Goal: Task Accomplishment & Management: Complete application form

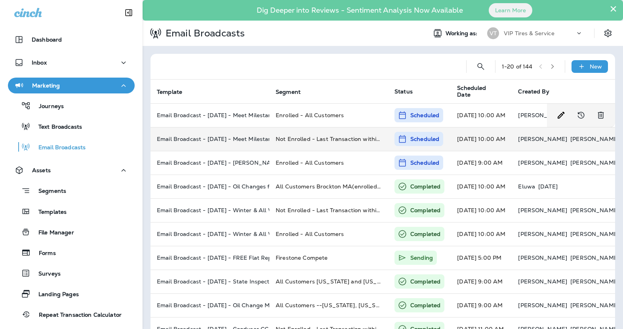
scroll to position [11, 0]
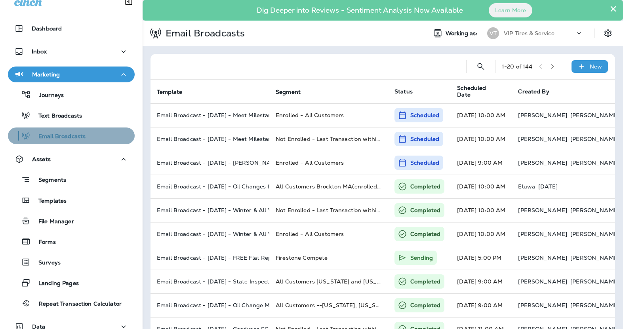
click at [58, 130] on div "Email Broadcasts" at bounding box center [48, 136] width 74 height 12
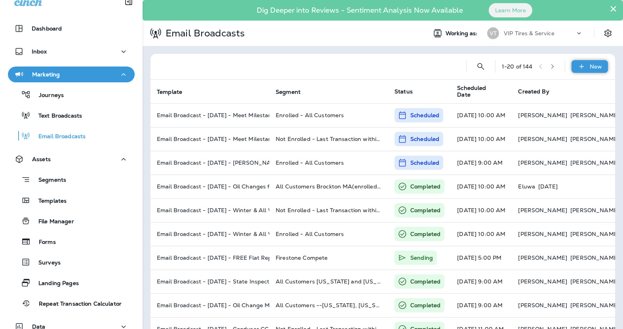
click at [591, 66] on p "New" at bounding box center [596, 66] width 12 height 6
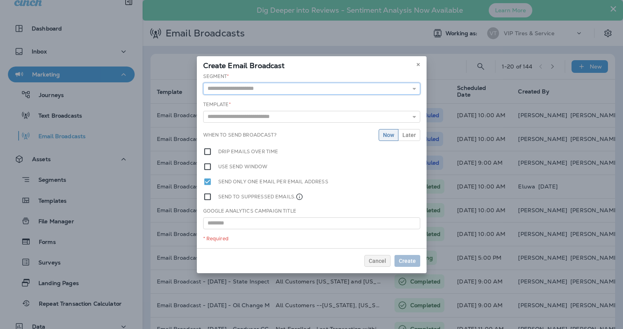
click at [226, 89] on input "text" at bounding box center [311, 89] width 217 height 12
type input "**********"
click at [280, 102] on div "**********" at bounding box center [312, 160] width 230 height 175
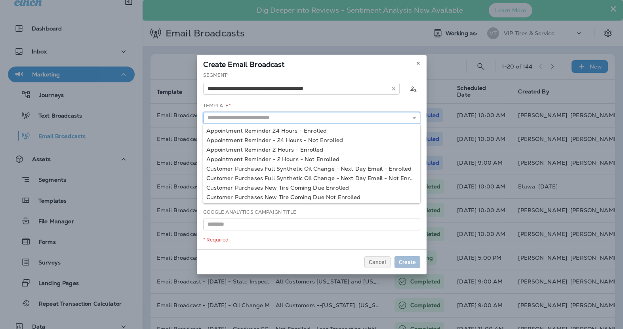
click at [271, 118] on input "text" at bounding box center [311, 118] width 217 height 12
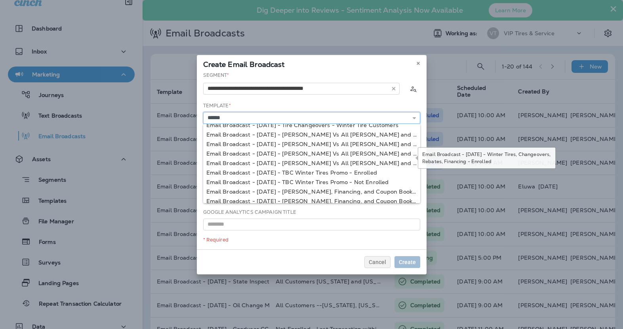
scroll to position [0, 0]
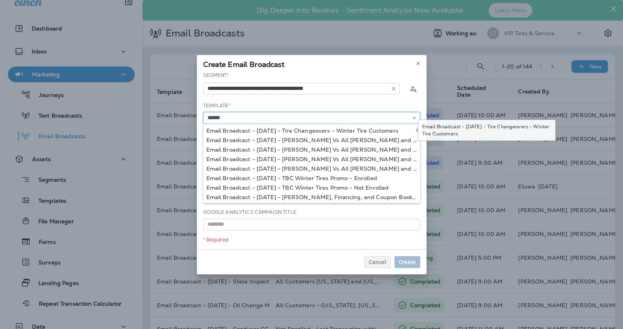
click at [258, 118] on input "******" at bounding box center [311, 118] width 217 height 12
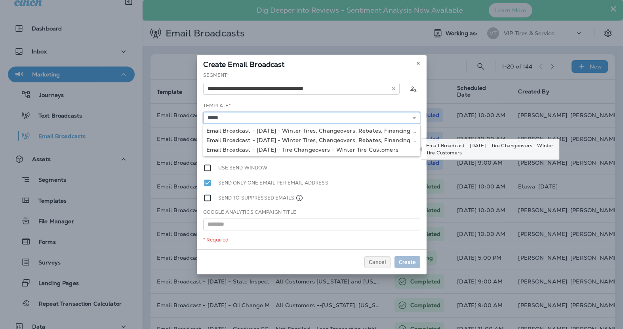
type input "**********"
click at [266, 152] on div "**********" at bounding box center [312, 161] width 230 height 178
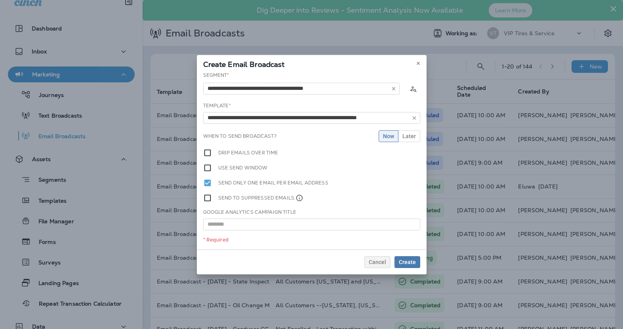
click at [272, 154] on label "Drip emails over time" at bounding box center [248, 152] width 60 height 9
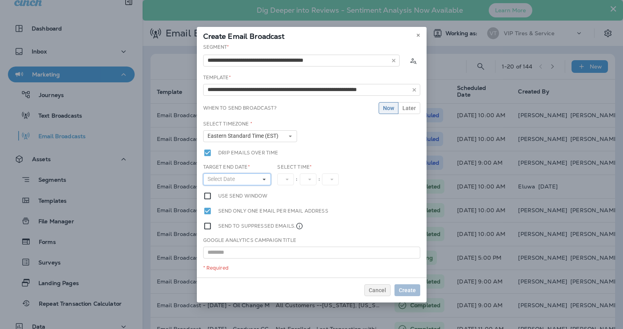
click at [250, 178] on button "Select Date" at bounding box center [237, 179] width 68 height 12
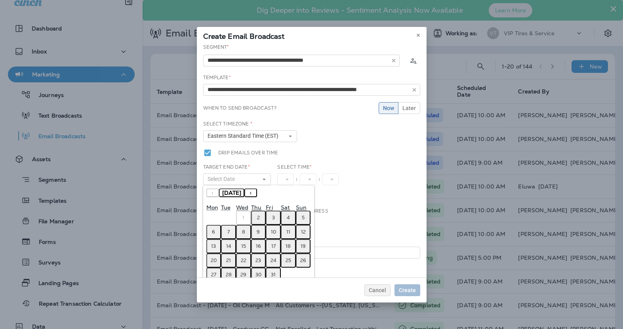
click at [242, 230] on button "8" at bounding box center [243, 232] width 15 height 14
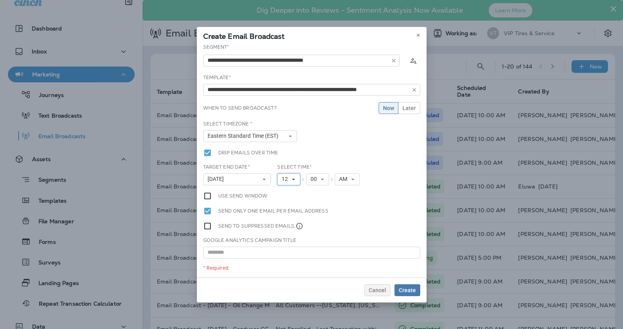
click at [295, 180] on icon at bounding box center [293, 179] width 5 height 5
click at [287, 260] on link "9" at bounding box center [288, 261] width 23 height 10
click at [412, 109] on span "Later" at bounding box center [408, 108] width 13 height 6
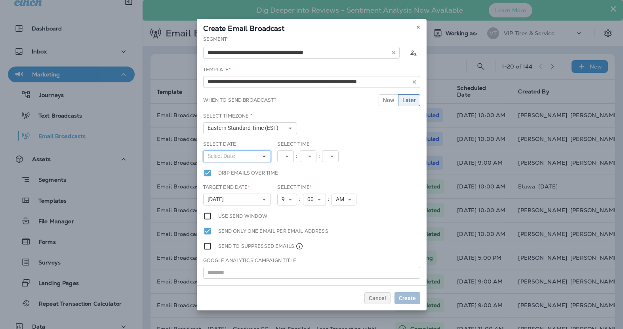
click at [238, 153] on button "Select Date" at bounding box center [237, 156] width 68 height 12
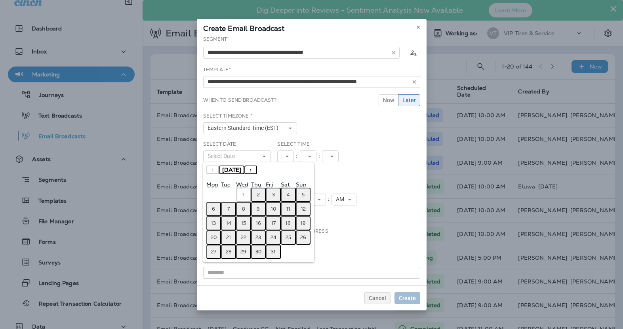
click at [241, 211] on button "8" at bounding box center [243, 209] width 15 height 14
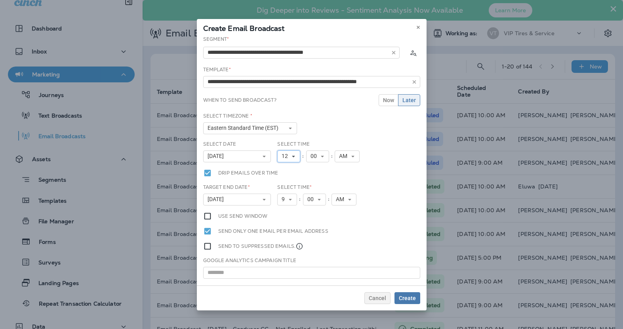
click at [293, 156] on use at bounding box center [293, 157] width 3 height 2
click at [288, 244] on link "9" at bounding box center [288, 245] width 23 height 10
click at [294, 204] on button "9" at bounding box center [287, 200] width 20 height 12
click at [295, 215] on link "2" at bounding box center [287, 215] width 20 height 10
click at [341, 201] on span "AM" at bounding box center [341, 199] width 11 height 7
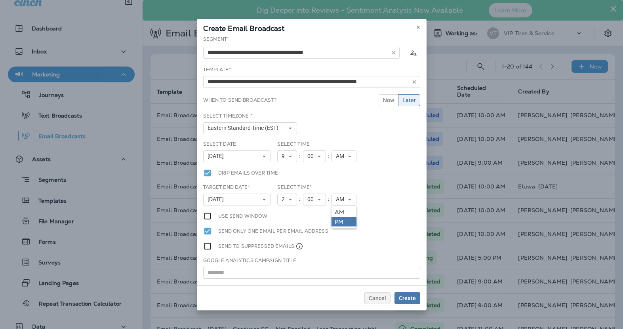
click at [349, 221] on link "PM" at bounding box center [343, 222] width 25 height 10
click at [286, 158] on span "9" at bounding box center [285, 156] width 6 height 7
click at [284, 249] on link "9" at bounding box center [287, 245] width 20 height 10
click at [292, 156] on icon at bounding box center [290, 156] width 5 height 5
click at [291, 253] on link "10" at bounding box center [287, 255] width 20 height 10
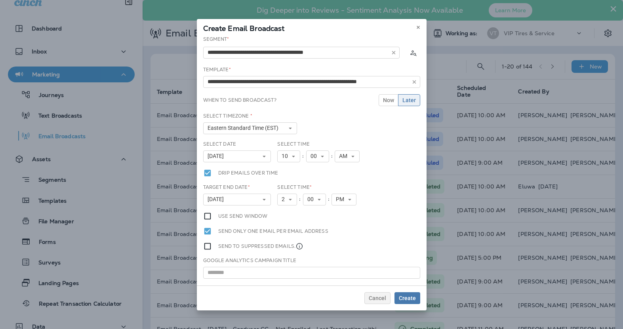
click at [375, 172] on div "**********" at bounding box center [312, 161] width 230 height 250
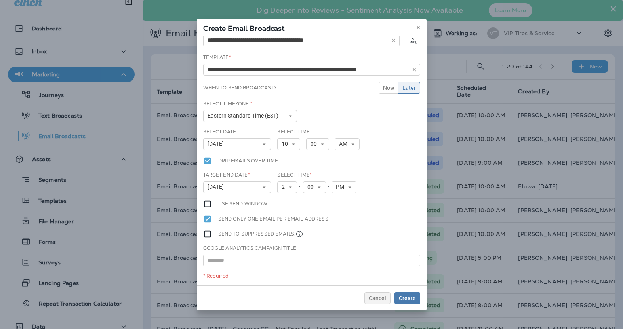
scroll to position [0, 0]
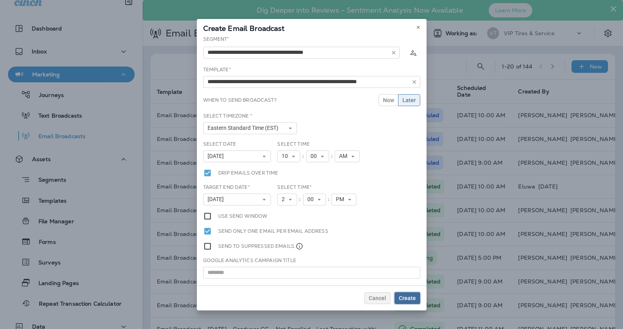
click at [406, 297] on span "Create" at bounding box center [407, 298] width 17 height 6
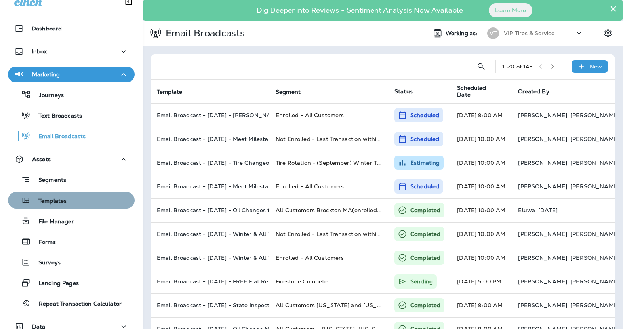
click at [63, 205] on p "Templates" at bounding box center [48, 202] width 36 height 8
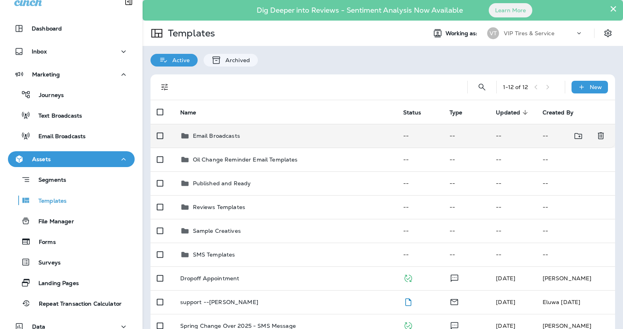
click at [244, 129] on td "Email Broadcasts" at bounding box center [285, 136] width 223 height 24
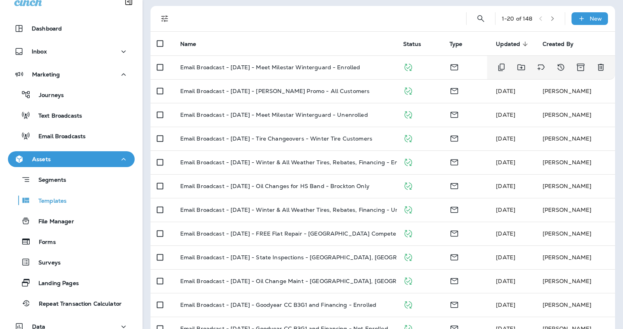
scroll to position [81, 0]
